Goal: Information Seeking & Learning: Learn about a topic

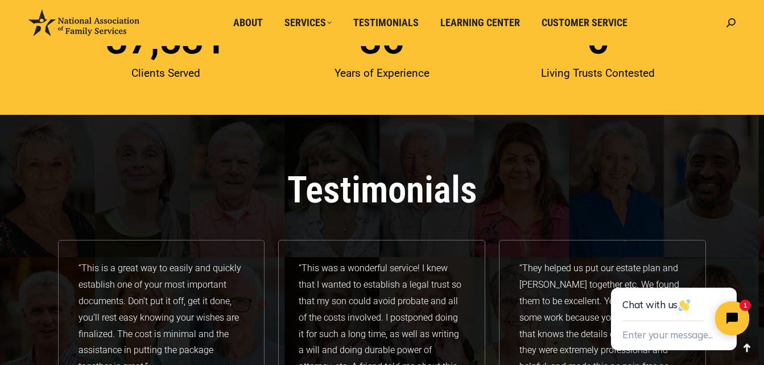
scroll to position [1638, 0]
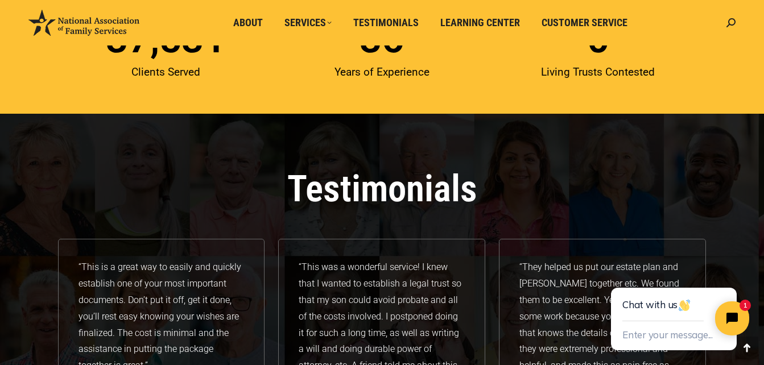
click at [396, 197] on h4 "Testimonials" at bounding box center [382, 189] width 649 height 37
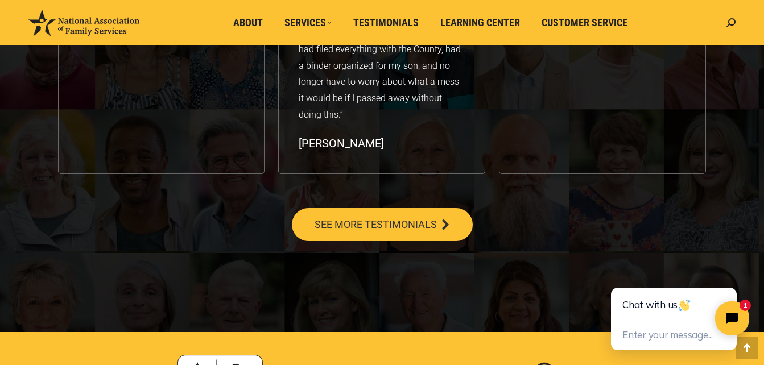
scroll to position [2071, 0]
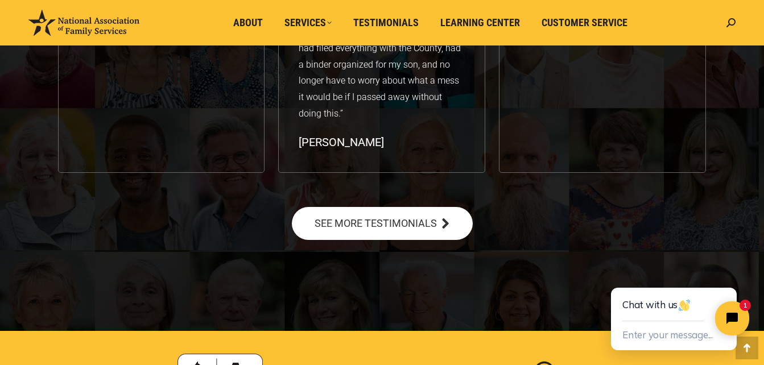
click at [406, 225] on span "SEE MORE TESTIMONIALS" at bounding box center [376, 223] width 122 height 10
click at [447, 221] on icon at bounding box center [445, 223] width 10 height 10
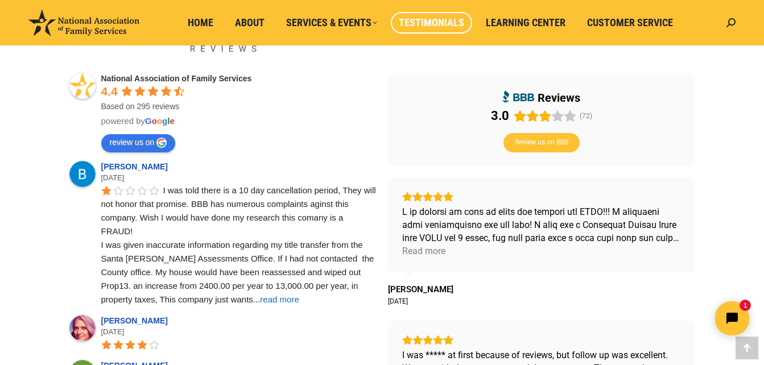
scroll to position [432, 0]
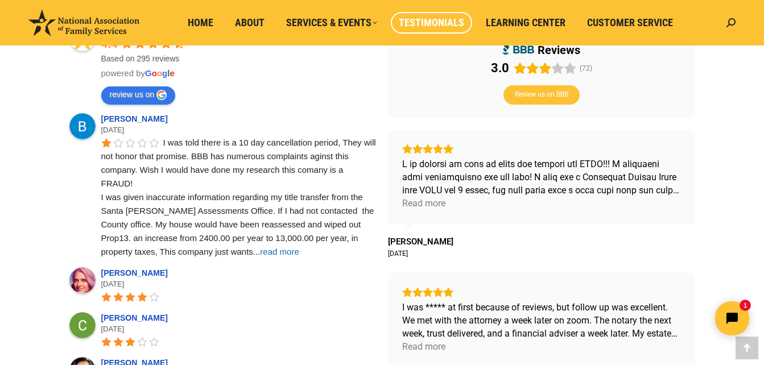
click at [260, 250] on span "read more" at bounding box center [279, 252] width 39 height 10
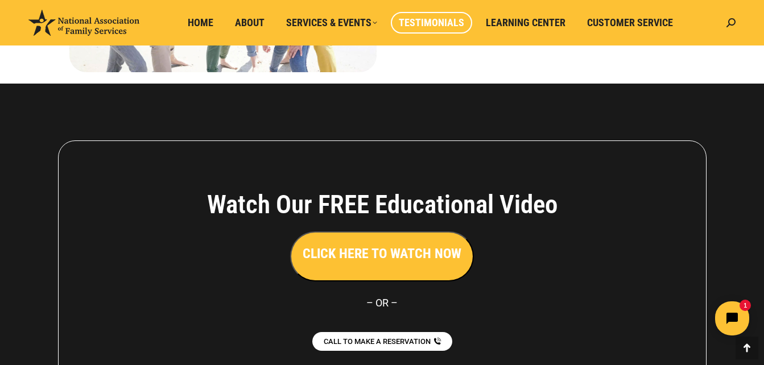
scroll to position [1388, 0]
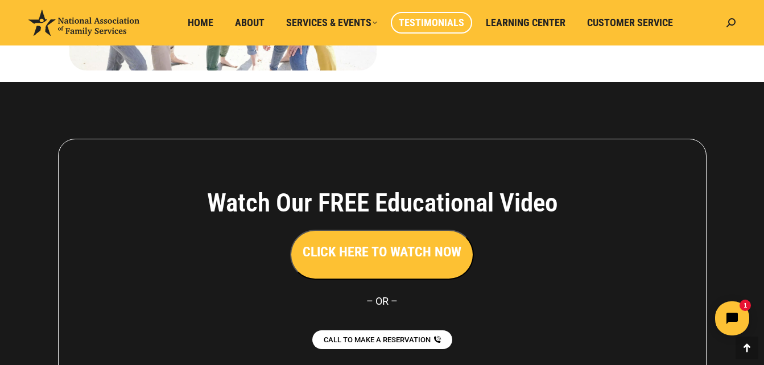
click at [395, 242] on h3 "CLICK HERE TO WATCH NOW" at bounding box center [382, 251] width 159 height 19
